Goal: Navigation & Orientation: Find specific page/section

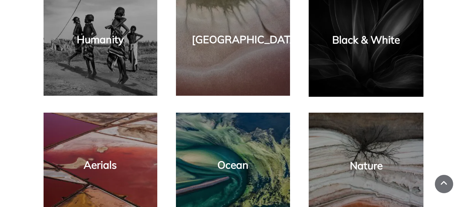
scroll to position [446, 0]
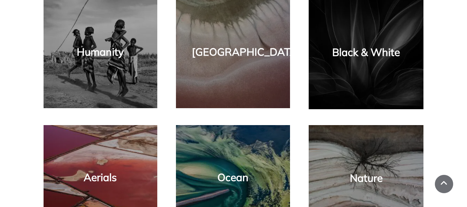
click at [332, 63] on div "Black & White" at bounding box center [366, 54] width 101 height 96
click at [352, 63] on div "Black & White" at bounding box center [366, 54] width 101 height 96
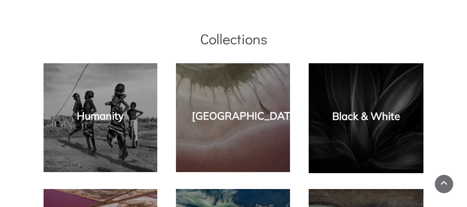
scroll to position [377, 0]
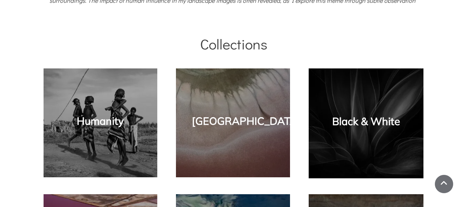
click at [385, 135] on div "Black & White" at bounding box center [366, 123] width 101 height 96
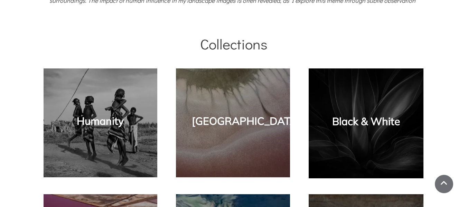
click at [241, 134] on div "[GEOGRAPHIC_DATA]" at bounding box center [233, 122] width 100 height 95
click at [247, 124] on link "[GEOGRAPHIC_DATA]" at bounding box center [246, 121] width 109 height 13
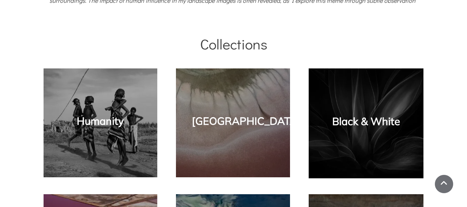
scroll to position [374, 0]
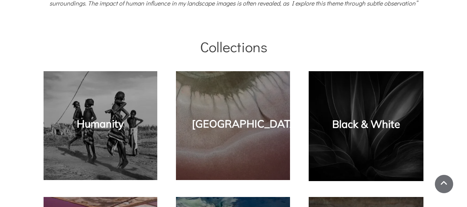
click at [370, 124] on link "Black & White" at bounding box center [366, 124] width 68 height 13
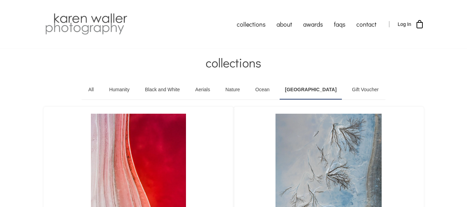
click at [92, 29] on img at bounding box center [86, 24] width 85 height 24
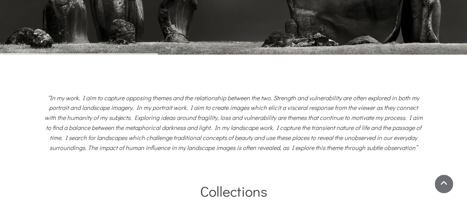
scroll to position [242, 0]
